Goal: Information Seeking & Learning: Learn about a topic

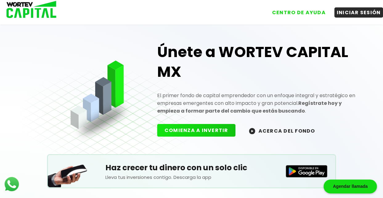
click at [211, 128] on button "COMIENZA A INVERTIR" at bounding box center [196, 130] width 79 height 13
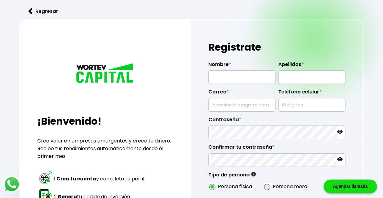
click at [39, 9] on button "Regresar" at bounding box center [43, 11] width 48 height 16
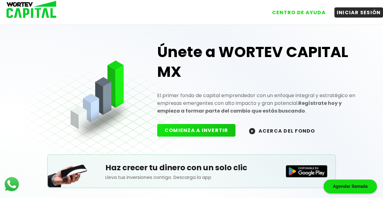
click at [276, 130] on button "ACERCA DEL FONDO" at bounding box center [281, 130] width 81 height 13
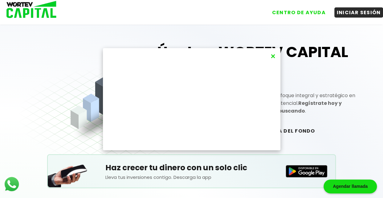
click at [272, 57] on button "×" at bounding box center [273, 56] width 8 height 10
